Goal: Contribute content: Contribute content

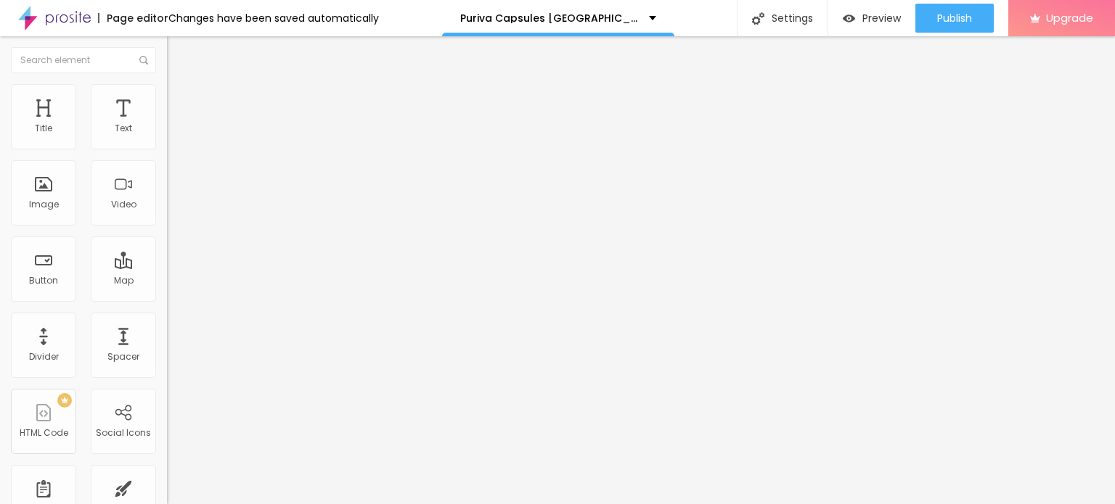
click at [173, 210] on icon "button" at bounding box center [174, 209] width 3 height 3
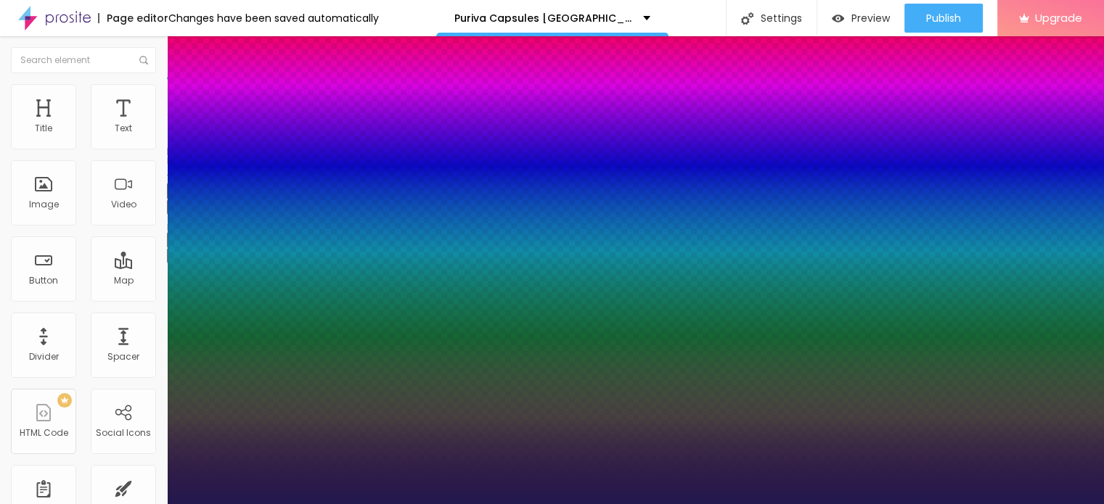
type input "1"
type input "14"
type input "1"
type input "15"
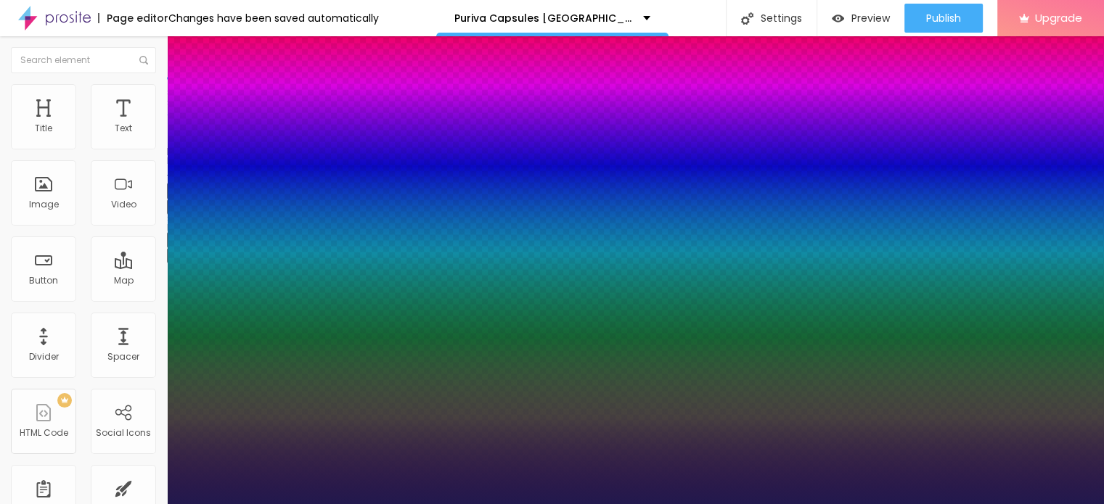
type input "15"
type input "1"
type input "16"
type input "1"
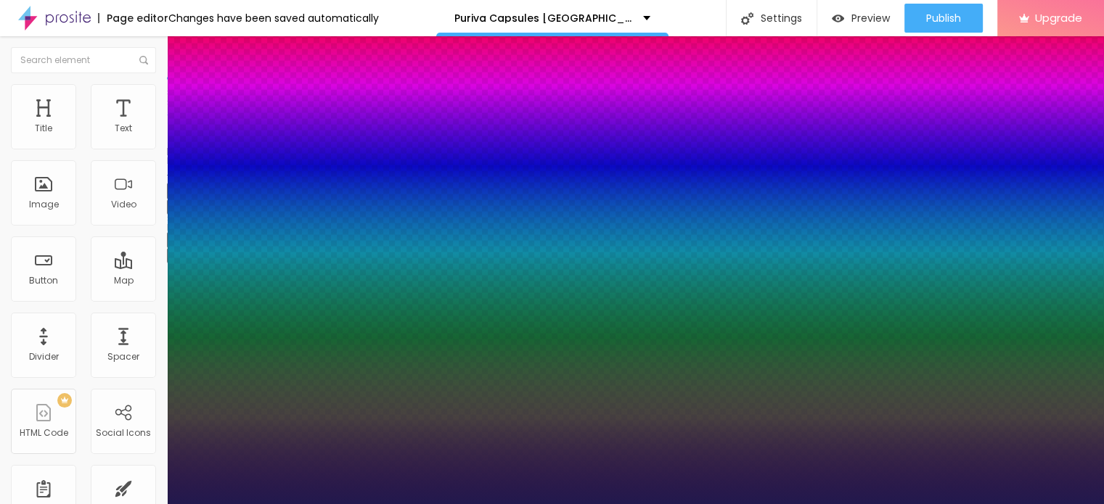
type input "17"
type input "1"
type input "19"
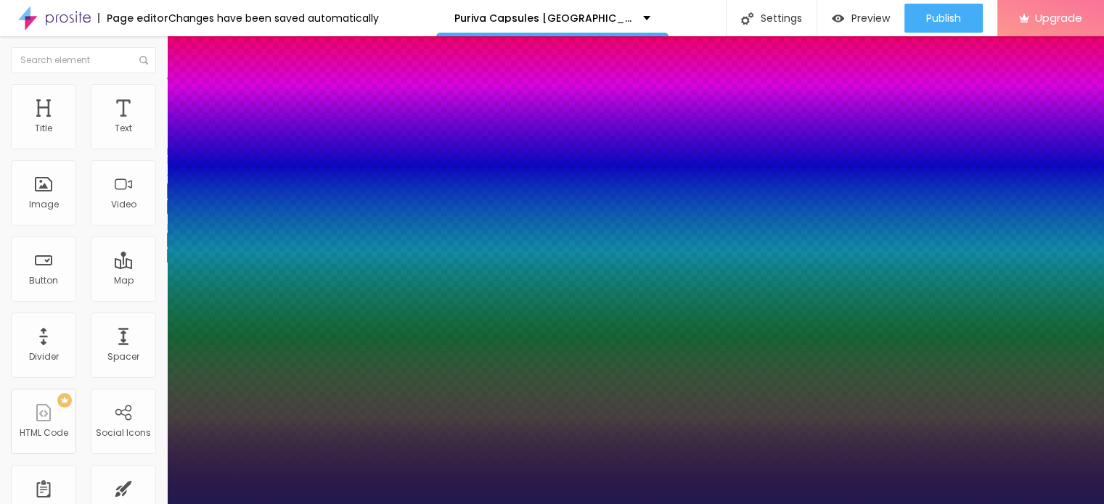
type input "1"
type input "20"
type input "1"
type input "21"
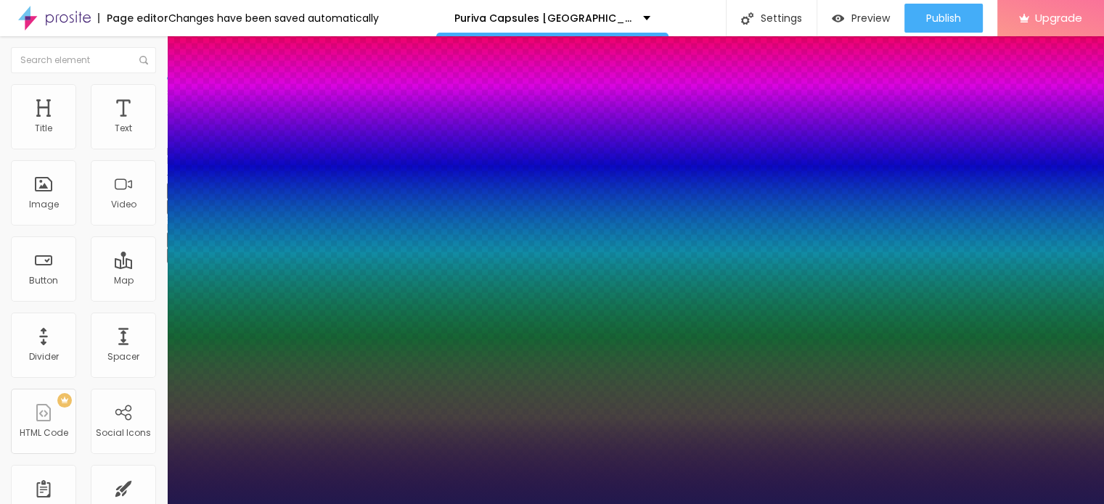
type input "21"
type input "1"
type input "22"
type input "1"
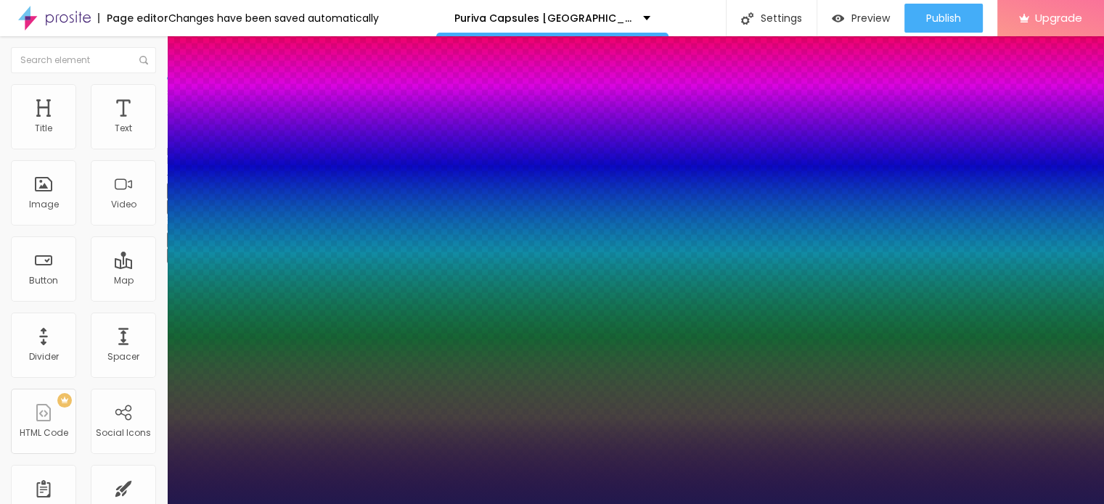
type input "23"
type input "1"
type input "24"
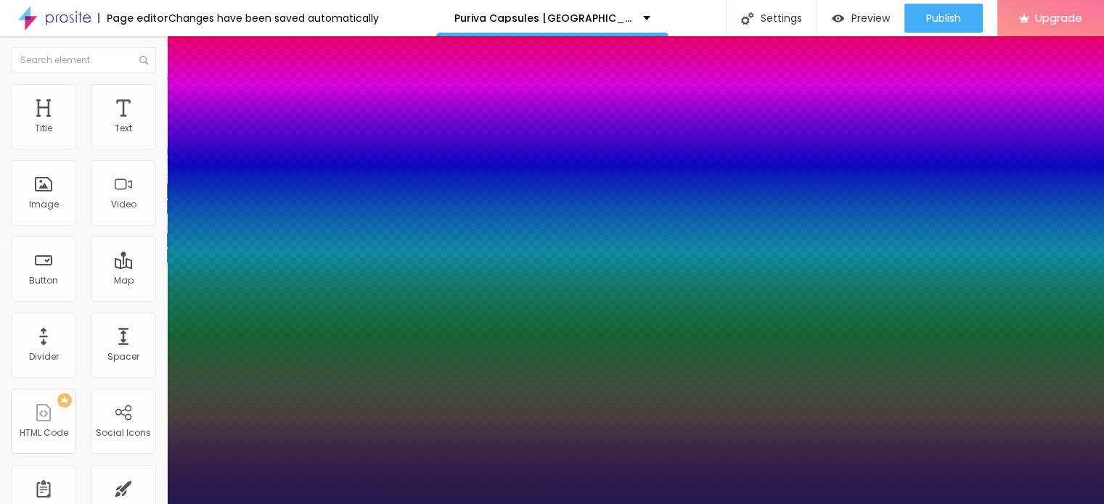
type input "1"
type input "25"
type input "1"
type input "27"
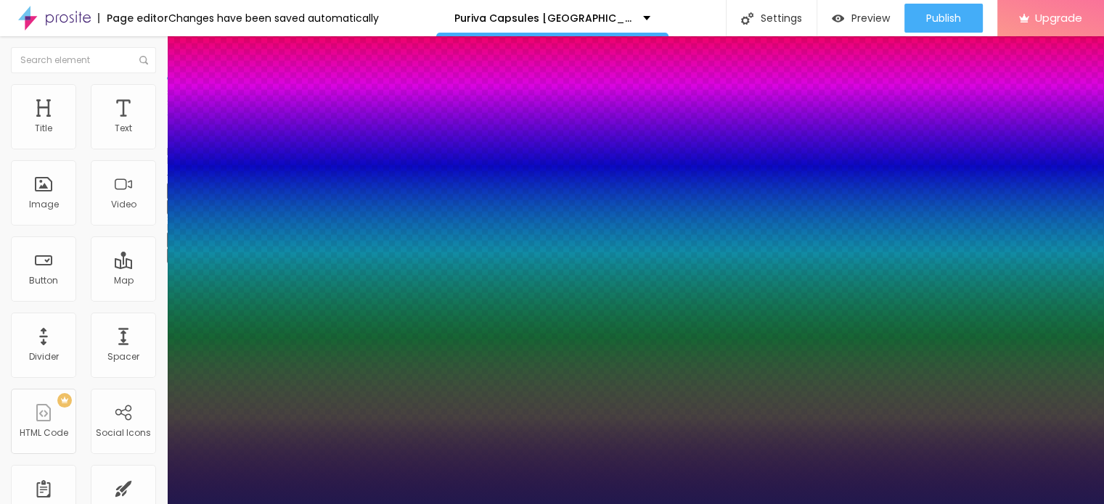
type input "27"
type input "1"
type input "28"
type input "1"
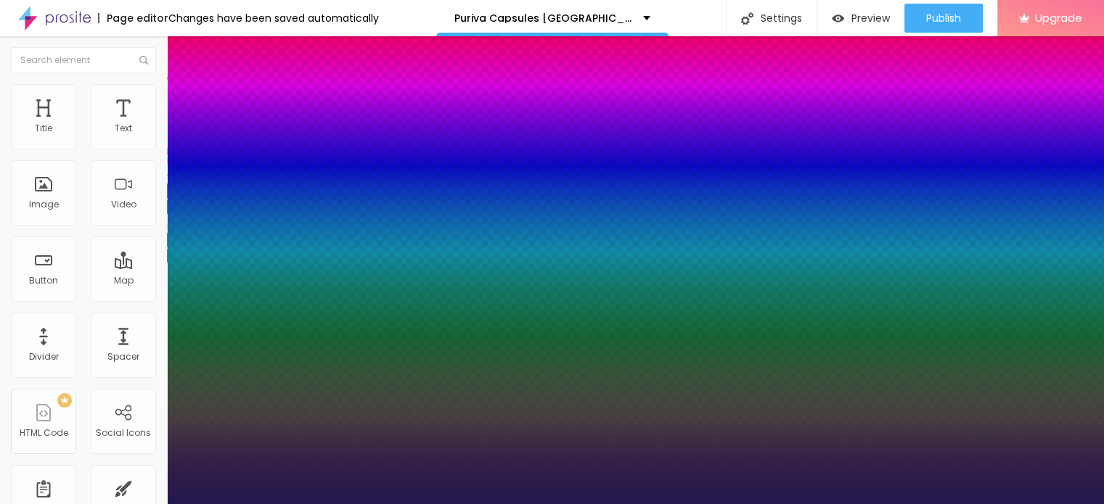
type input "29"
type input "1"
type input "30"
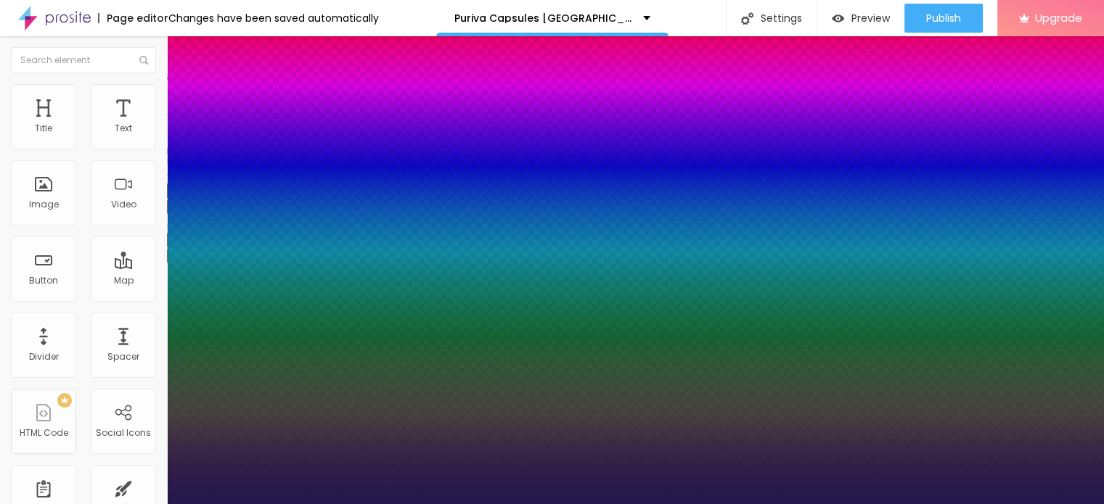
type input "1"
type input "31"
type input "1"
type input "32"
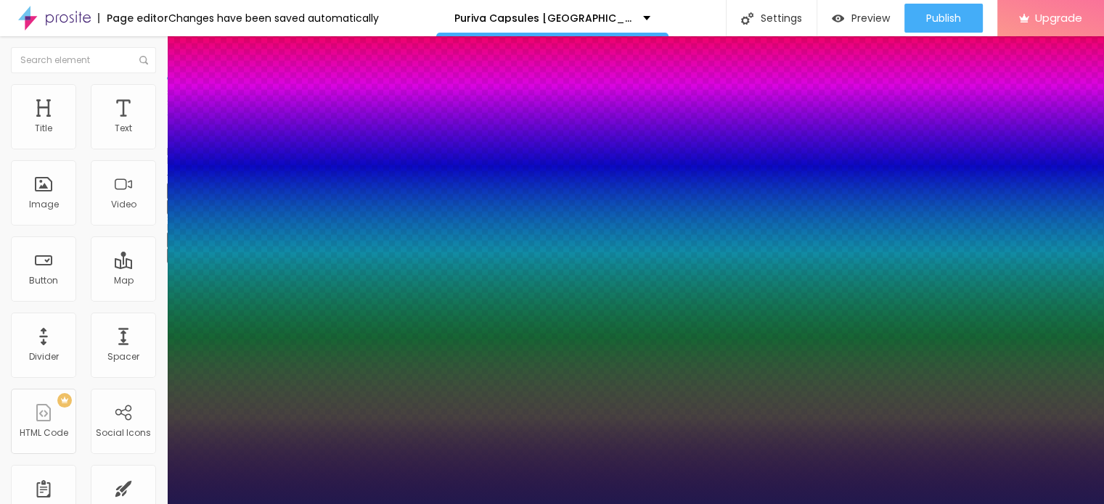
type input "32"
type input "1"
type input "33"
type input "1"
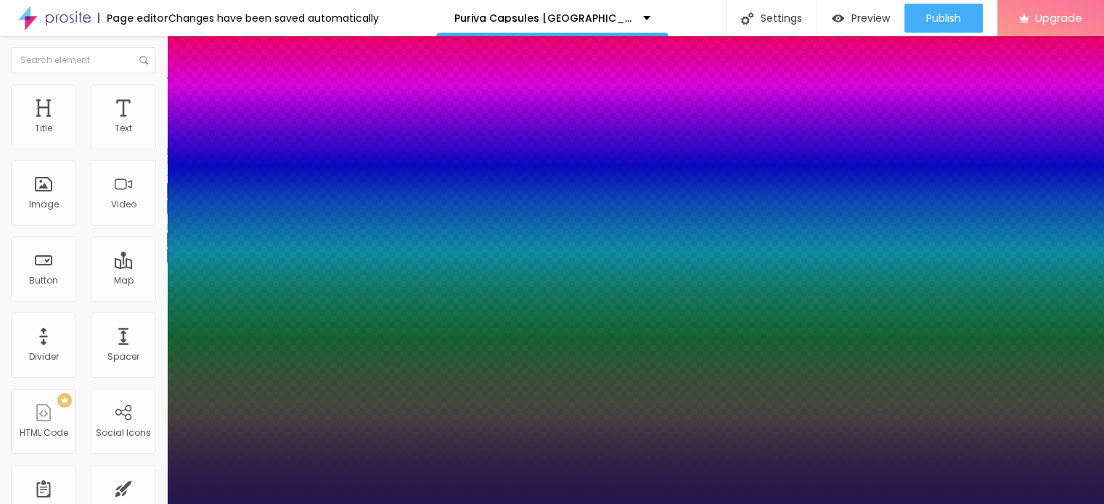
type input "34"
type input "1"
type input "35"
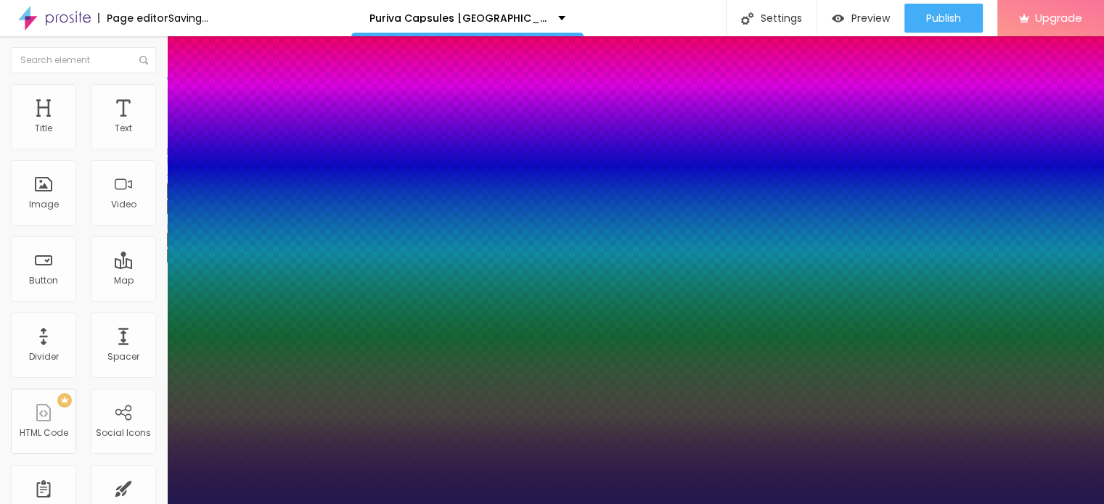
type input "1"
drag, startPoint x: 195, startPoint y: 404, endPoint x: 218, endPoint y: 409, distance: 23.6
type input "35"
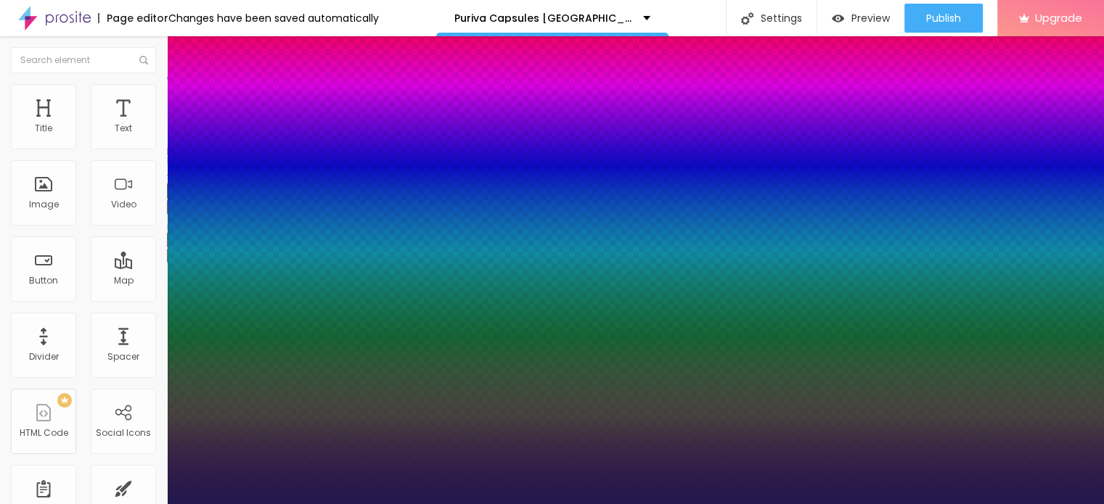
click at [616, 504] on div at bounding box center [552, 504] width 1104 height 0
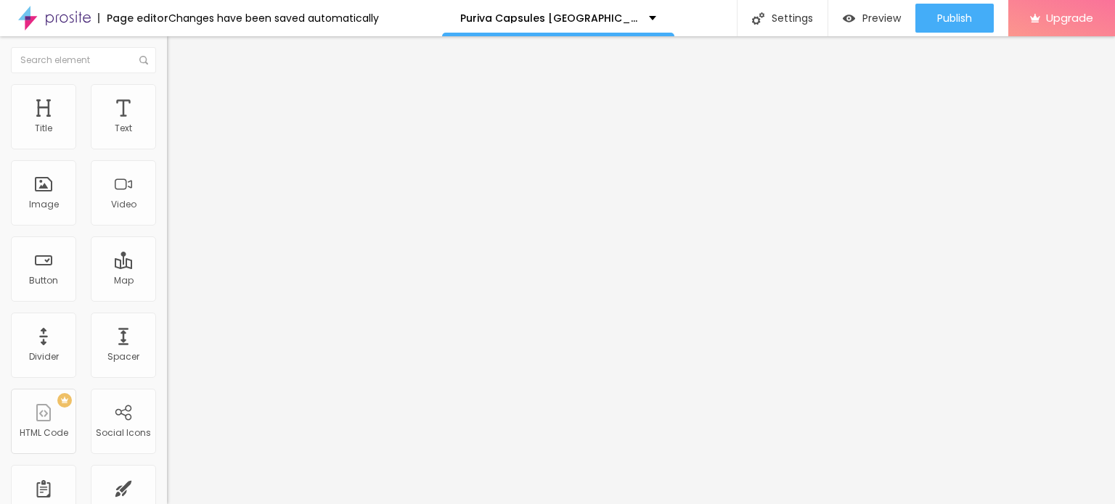
click at [167, 125] on span "Add image" at bounding box center [197, 119] width 60 height 12
click at [180, 98] on span "Style" at bounding box center [190, 94] width 21 height 12
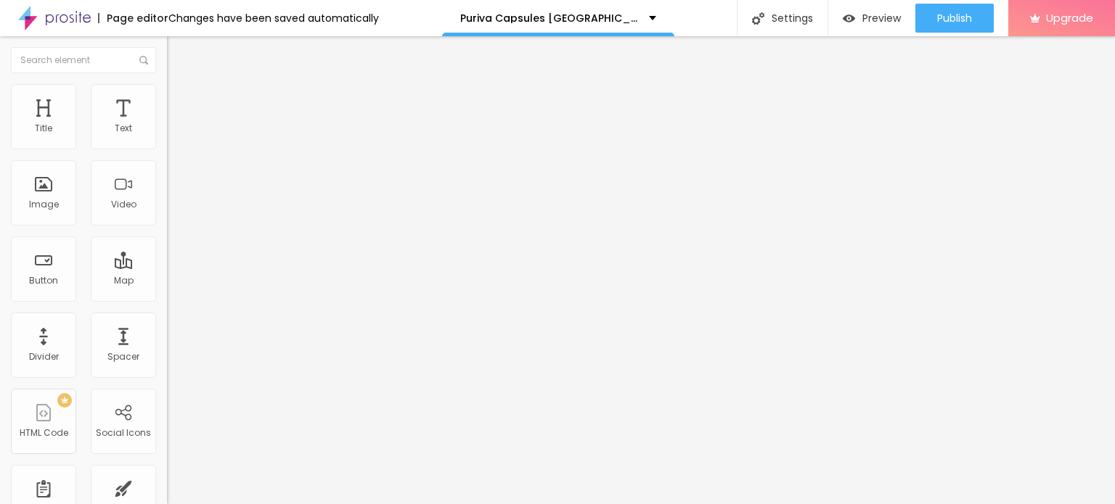
type input "85"
type input "80"
type input "70"
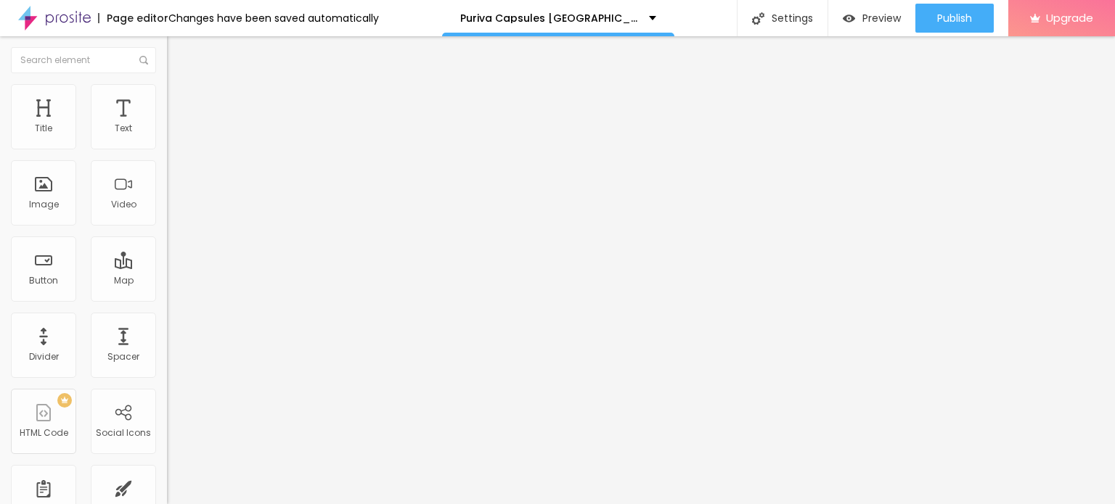
type input "70"
type input "65"
type input "60"
drag, startPoint x: 151, startPoint y: 156, endPoint x: 90, endPoint y: 155, distance: 61.0
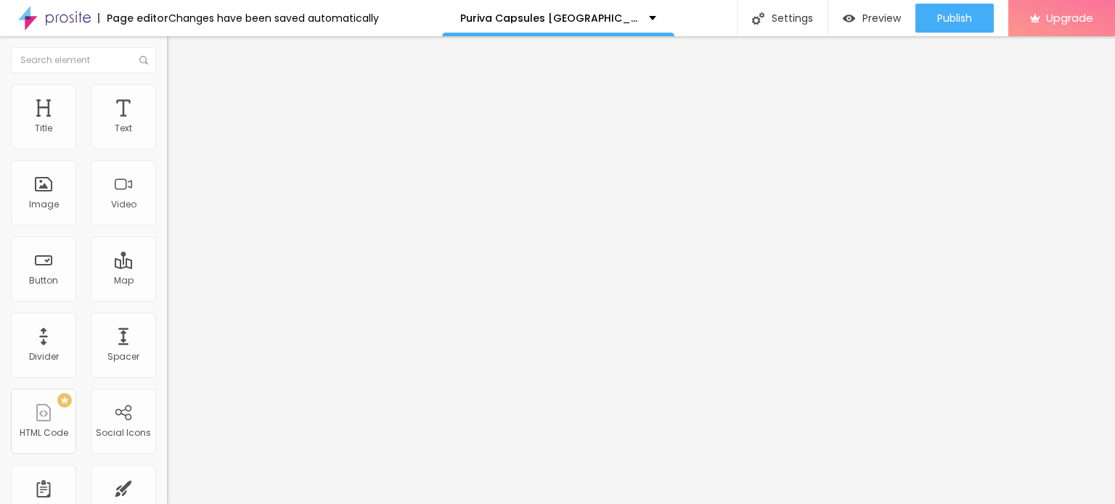
type input "60"
click at [167, 149] on input "range" at bounding box center [214, 143] width 94 height 12
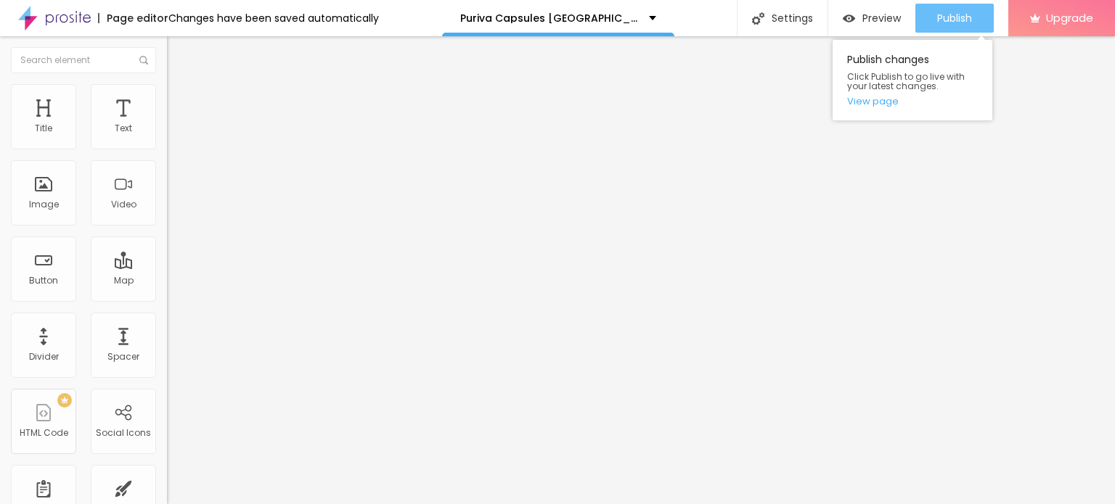
click at [954, 18] on span "Publish" at bounding box center [954, 18] width 35 height 12
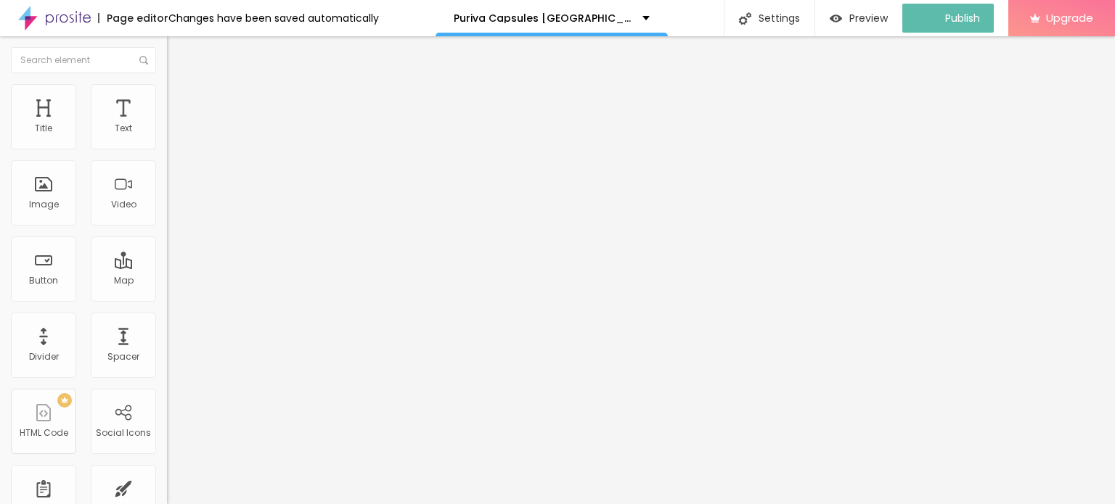
click at [33, 24] on img at bounding box center [54, 18] width 73 height 36
